Goal: Find specific page/section: Find specific page/section

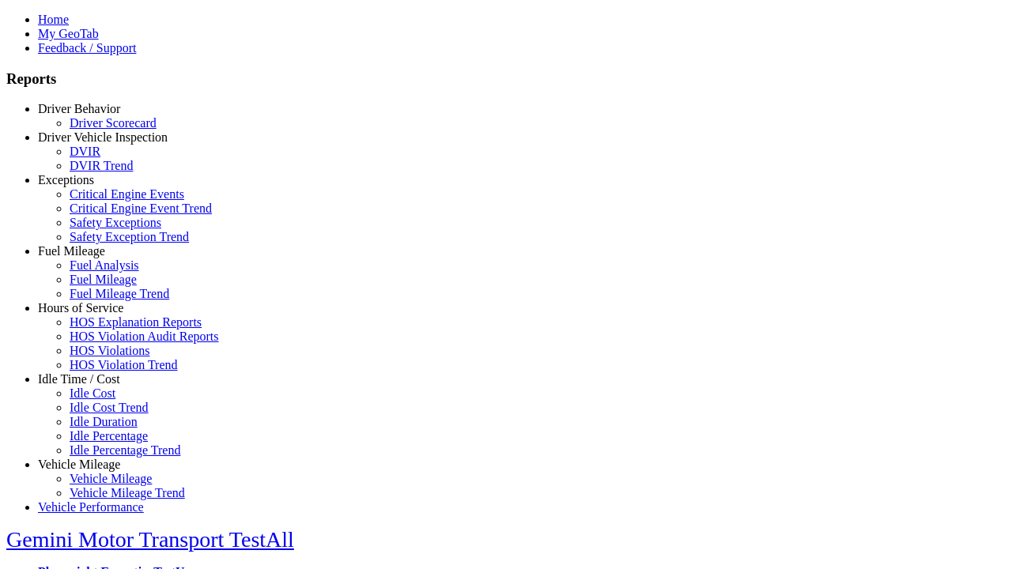
click at [91, 187] on link "Exceptions" at bounding box center [66, 179] width 56 height 13
click at [103, 215] on link "Critical Engine Event Trend" at bounding box center [141, 208] width 142 height 13
select select "**********"
type input "**********"
